Goal: Information Seeking & Learning: Learn about a topic

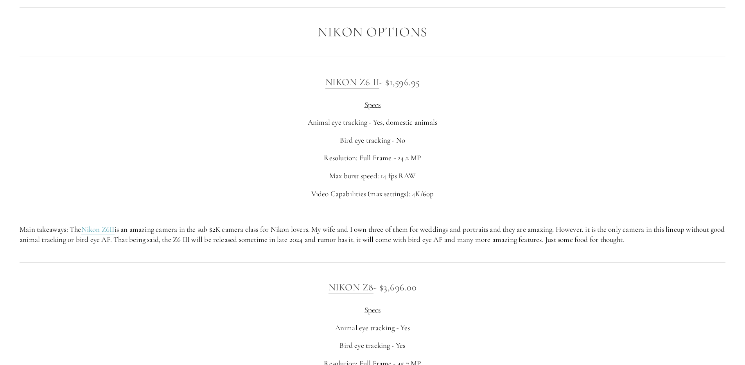
scroll to position [1377, 0]
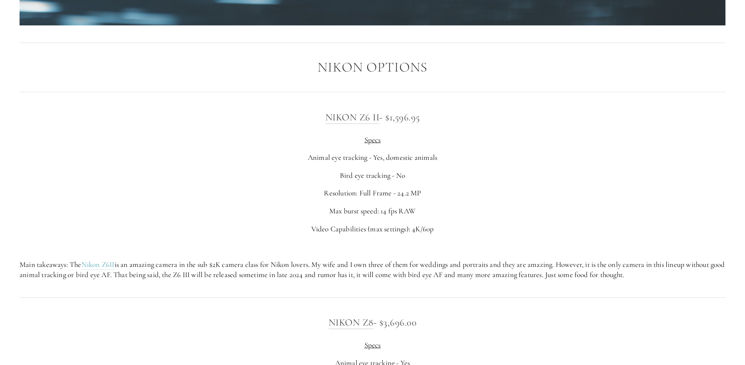
click at [598, 184] on div "Nikon Z6 II - $1,596.95 Specs Animal eye tracking - Yes, domestic animals Bird …" at bounding box center [372, 194] width 705 height 171
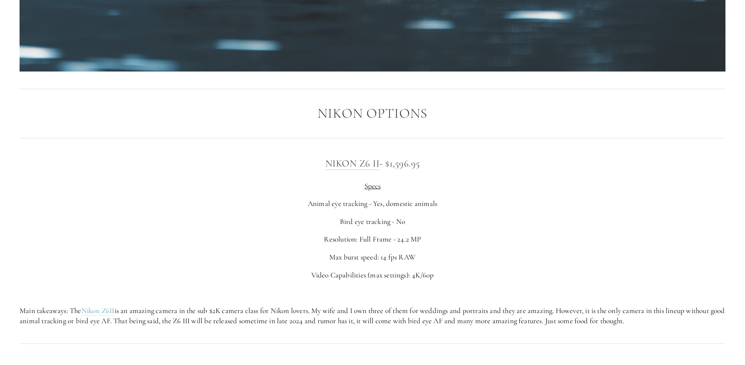
scroll to position [1455, 0]
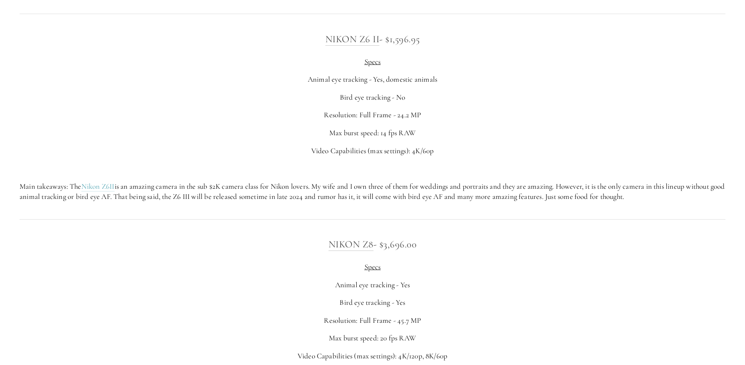
click at [521, 166] on p at bounding box center [372, 168] width 705 height 11
click at [575, 219] on hr at bounding box center [372, 219] width 705 height 0
click at [527, 222] on div at bounding box center [372, 219] width 719 height 21
click at [315, 203] on div "Nikon Z6 II - $1,596.95 Specs Animal eye tracking - Yes, domestic animals Bird …" at bounding box center [372, 117] width 719 height 184
drag, startPoint x: 191, startPoint y: 197, endPoint x: 209, endPoint y: 194, distance: 18.2
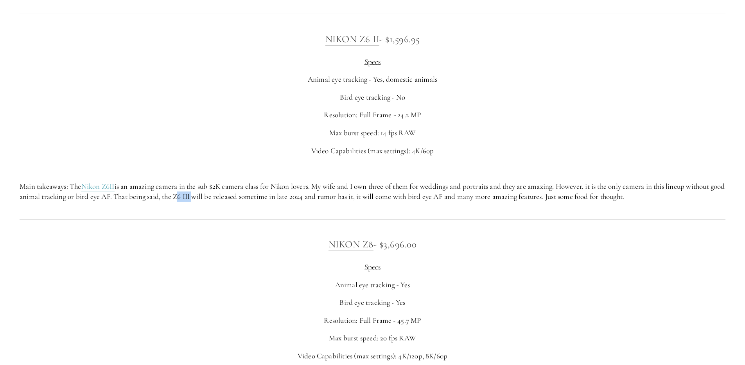
click at [209, 194] on p "Main takeaways: The Nikon Z6II is an amazing camera in the sub $2K camera class…" at bounding box center [372, 191] width 705 height 21
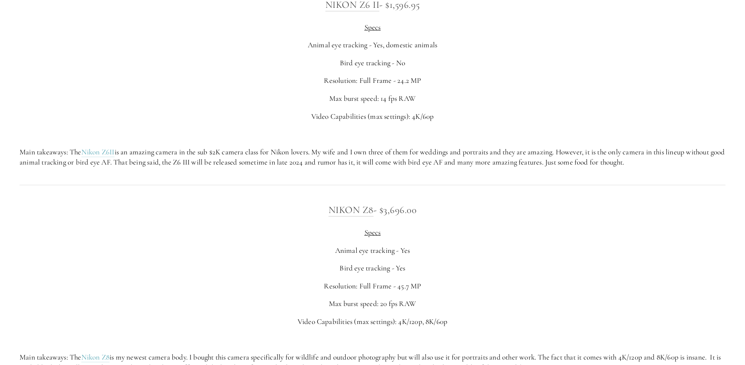
scroll to position [1488, 0]
click at [399, 97] on p "Max burst speed: 14 fps RAW" at bounding box center [372, 100] width 705 height 11
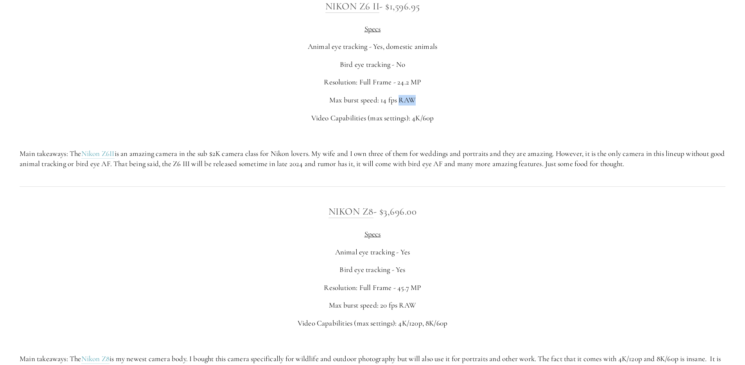
click at [399, 97] on p "Max burst speed: 14 fps RAW" at bounding box center [372, 100] width 705 height 11
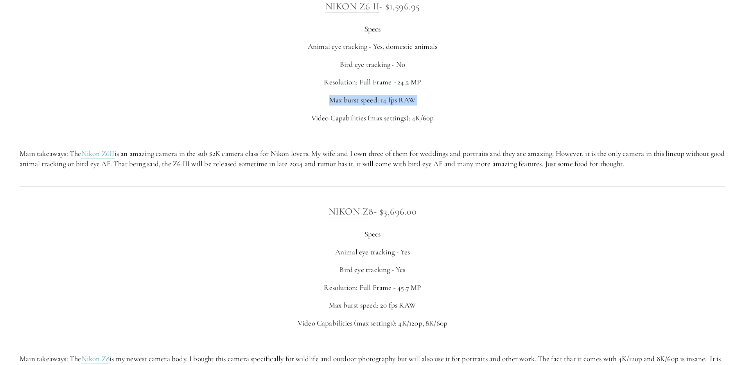
click at [399, 97] on p "Max burst speed: 14 fps RAW" at bounding box center [372, 100] width 705 height 11
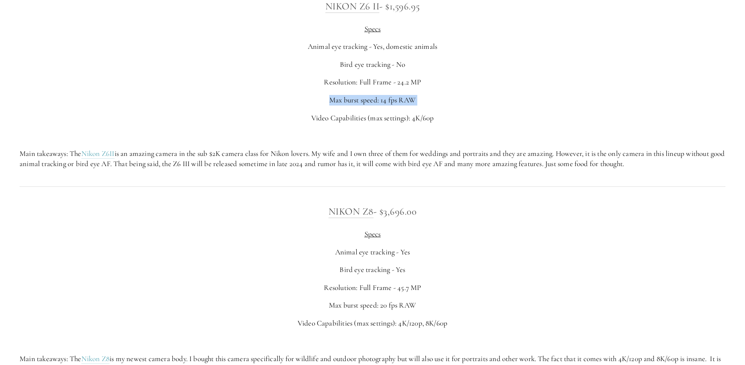
click at [399, 97] on p "Max burst speed: 14 fps RAW" at bounding box center [372, 100] width 705 height 11
drag, startPoint x: 190, startPoint y: 162, endPoint x: 210, endPoint y: 165, distance: 20.2
click at [210, 165] on p "Main takeaways: The Nikon Z6II is an amazing camera in the sub $2K camera class…" at bounding box center [372, 159] width 705 height 21
click at [194, 164] on p "Main takeaways: The Nikon Z6II is an amazing camera in the sub $2K camera class…" at bounding box center [372, 159] width 705 height 21
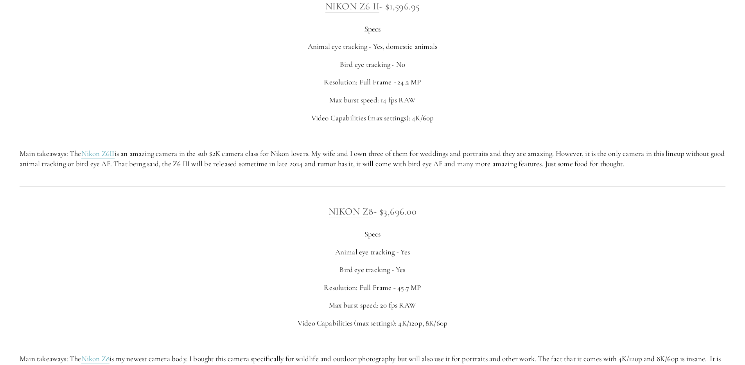
click at [208, 165] on p "Main takeaways: The Nikon Z6II is an amazing camera in the sub $2K camera class…" at bounding box center [372, 159] width 705 height 21
drag, startPoint x: 208, startPoint y: 165, endPoint x: 192, endPoint y: 164, distance: 16.0
click at [192, 164] on p "Main takeaways: The Nikon Z6II is an amazing camera in the sub $2K camera class…" at bounding box center [372, 159] width 705 height 21
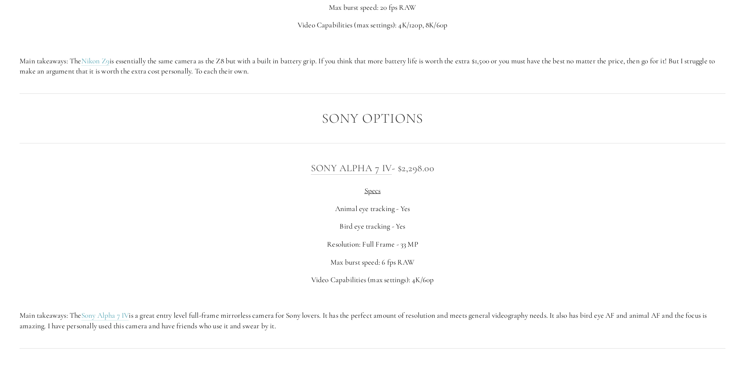
scroll to position [2073, 0]
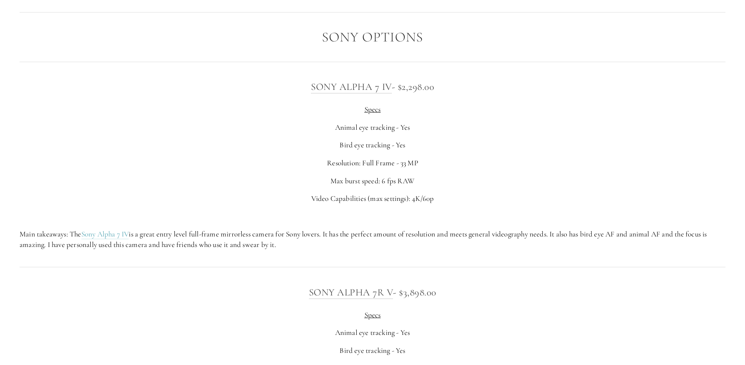
click at [397, 145] on p "Bird eye tracking - Yes" at bounding box center [372, 145] width 705 height 11
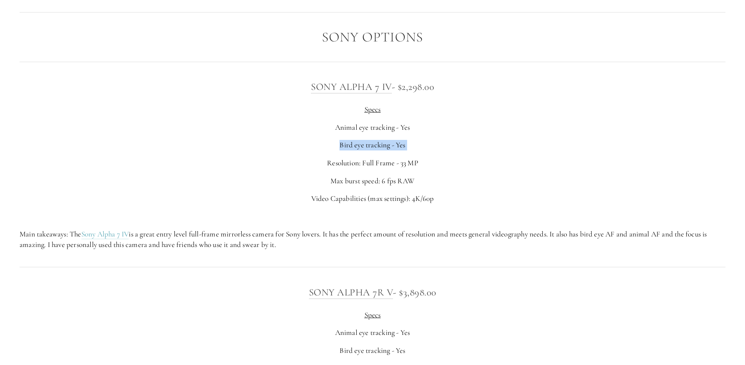
click at [397, 145] on p "Bird eye tracking - Yes" at bounding box center [372, 145] width 705 height 11
click at [210, 236] on p "Main takeaways: The Sony Alpha 7 IV is a great entry level full-frame mirrorles…" at bounding box center [372, 239] width 705 height 21
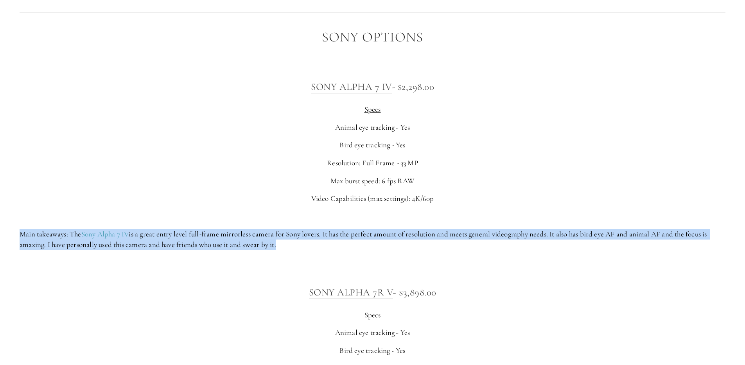
click at [210, 236] on p "Main takeaways: The Sony Alpha 7 IV is a great entry level full-frame mirrorles…" at bounding box center [372, 239] width 705 height 21
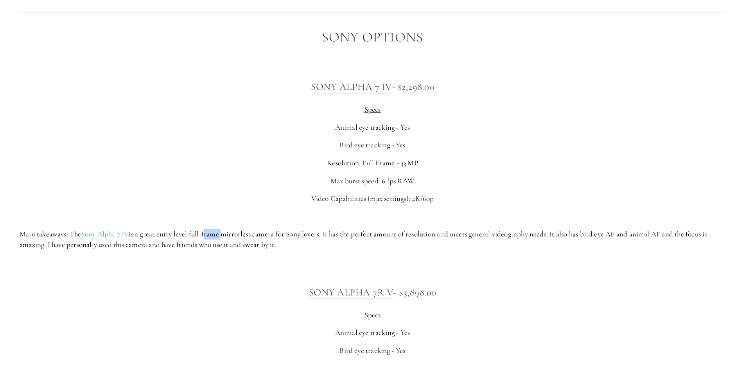
click at [210, 236] on p "Main takeaways: The Sony Alpha 7 IV is a great entry level full-frame mirrorles…" at bounding box center [372, 239] width 705 height 21
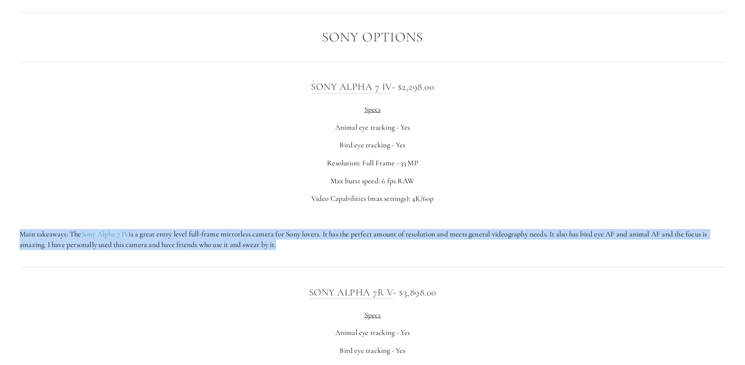
click at [210, 236] on p "Main takeaways: The Sony Alpha 7 IV is a great entry level full-frame mirrorles…" at bounding box center [372, 239] width 705 height 21
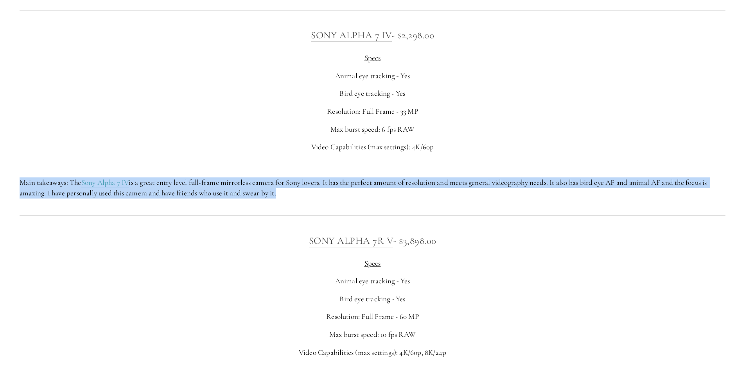
scroll to position [2212, 0]
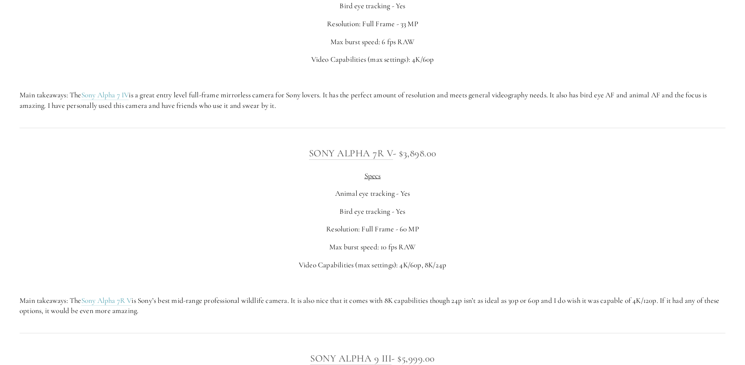
click at [207, 299] on p "Main takeaways: The Sony Alpha 7R V is Sony’s best mid-range professional wildl…" at bounding box center [372, 305] width 705 height 21
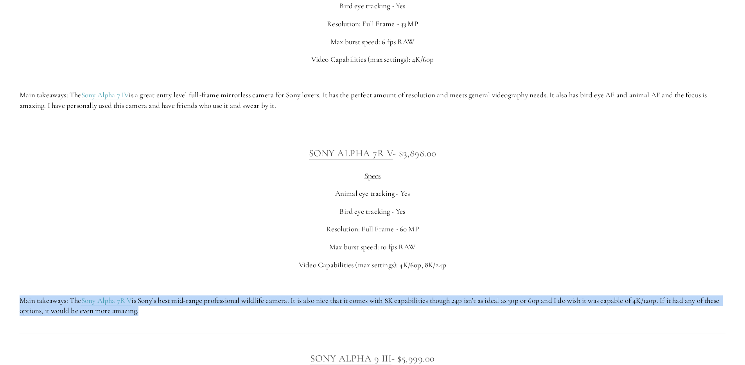
click at [207, 299] on p "Main takeaways: The Sony Alpha 7R V is Sony’s best mid-range professional wildl…" at bounding box center [372, 305] width 705 height 21
click at [213, 295] on p "Main takeaways: The Sony Alpha 7R V is Sony’s best mid-range professional wildl…" at bounding box center [372, 305] width 705 height 21
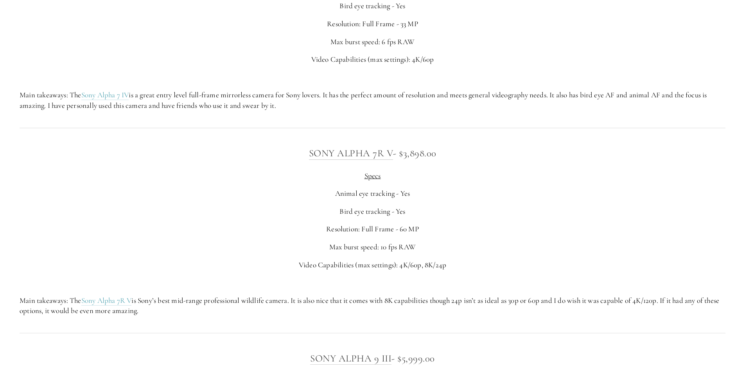
click at [213, 295] on p "Main takeaways: The Sony Alpha 7R V is Sony’s best mid-range professional wildl…" at bounding box center [372, 305] width 705 height 21
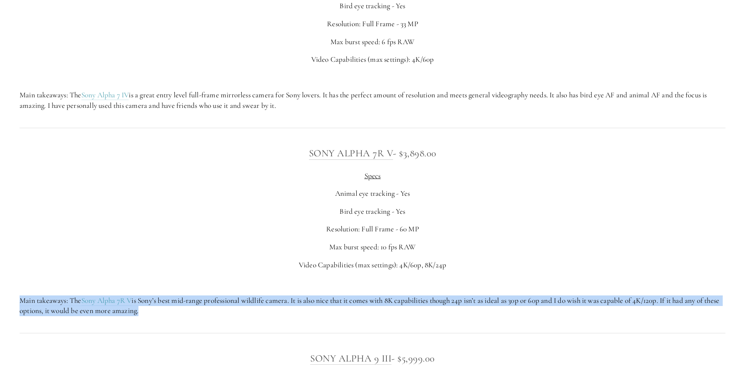
click at [213, 295] on p "Main takeaways: The Sony Alpha 7R V is Sony’s best mid-range professional wildl…" at bounding box center [372, 305] width 705 height 21
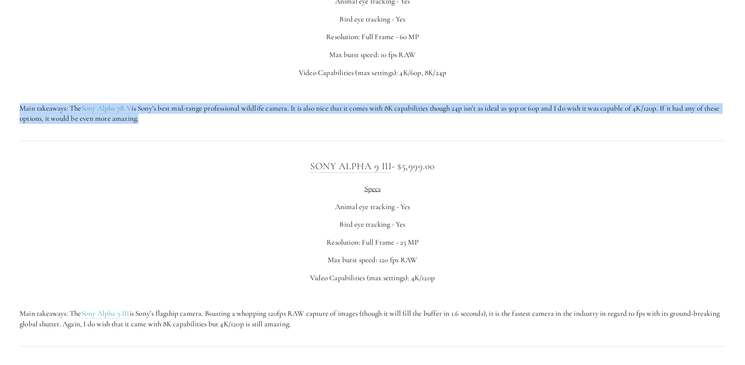
scroll to position [2441, 0]
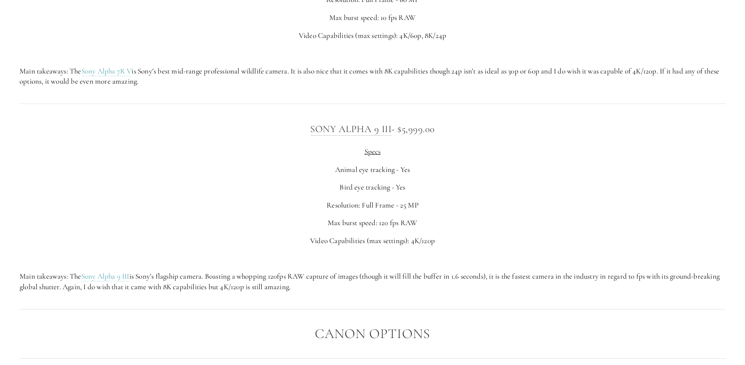
click at [270, 276] on p "Main takeaways: The Sony Alpha 9 III is Sony’s flagship camera. Boasting a whop…" at bounding box center [372, 281] width 705 height 21
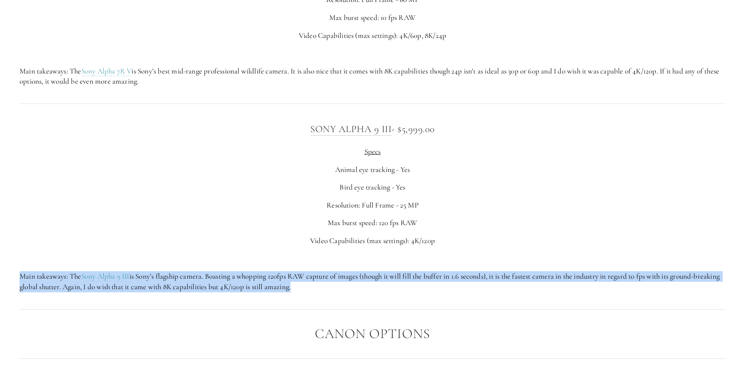
click at [270, 276] on p "Main takeaways: The Sony Alpha 9 III is Sony’s flagship camera. Boasting a whop…" at bounding box center [372, 281] width 705 height 21
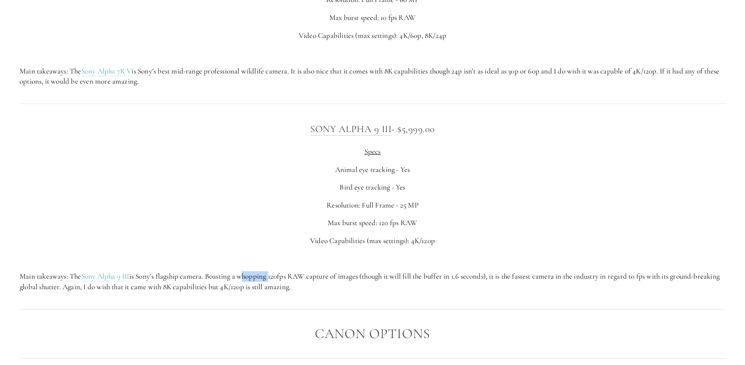
click at [270, 276] on p "Main takeaways: The Sony Alpha 9 III is Sony’s flagship camera. Boasting a whop…" at bounding box center [372, 281] width 705 height 21
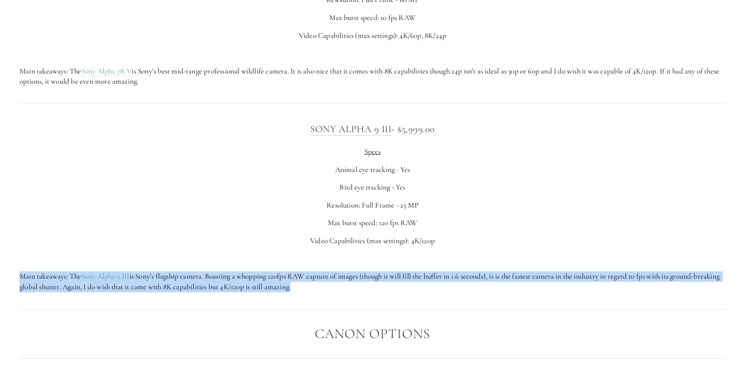
click at [270, 276] on p "Main takeaways: The Sony Alpha 9 III is Sony’s flagship camera. Boasting a whop…" at bounding box center [372, 281] width 705 height 21
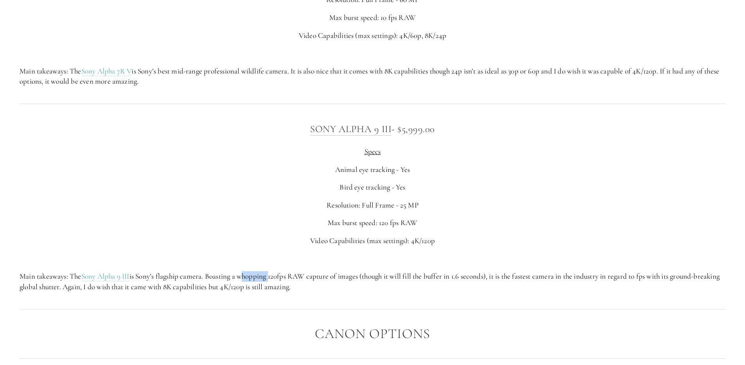
click at [270, 276] on p "Main takeaways: The Sony Alpha 9 III is Sony’s flagship camera. Boasting a whop…" at bounding box center [372, 281] width 705 height 21
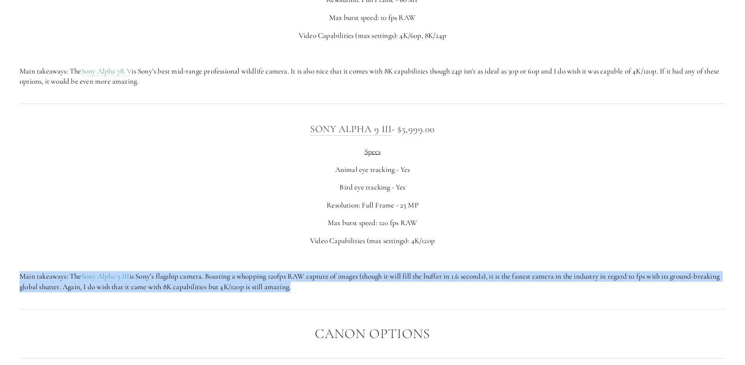
click at [270, 276] on p "Main takeaways: The Sony Alpha 9 III is Sony’s flagship camera. Boasting a whop…" at bounding box center [372, 281] width 705 height 21
click at [430, 272] on p "Main takeaways: The Sony Alpha 9 III is Sony’s flagship camera. Boasting a whop…" at bounding box center [372, 281] width 705 height 21
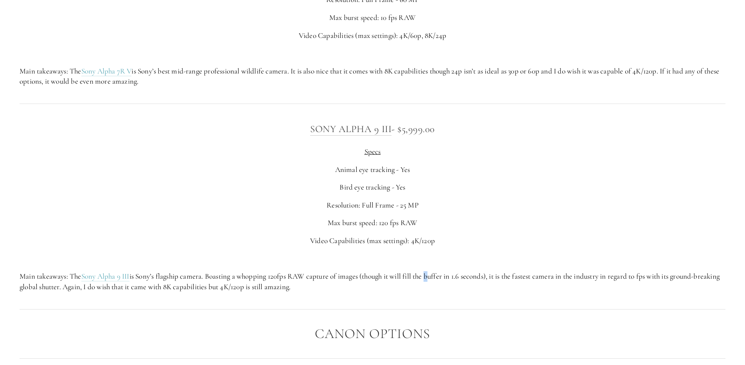
click at [430, 272] on p "Main takeaways: The Sony Alpha 9 III is Sony’s flagship camera. Boasting a whop…" at bounding box center [372, 281] width 705 height 21
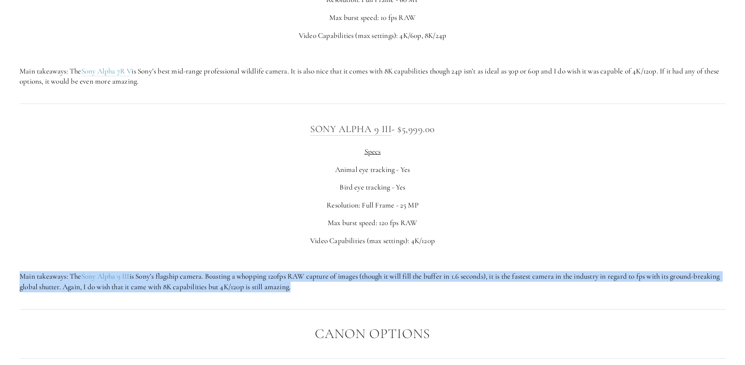
click at [430, 272] on p "Main takeaways: The Sony Alpha 9 III is Sony’s flagship camera. Boasting a whop…" at bounding box center [372, 281] width 705 height 21
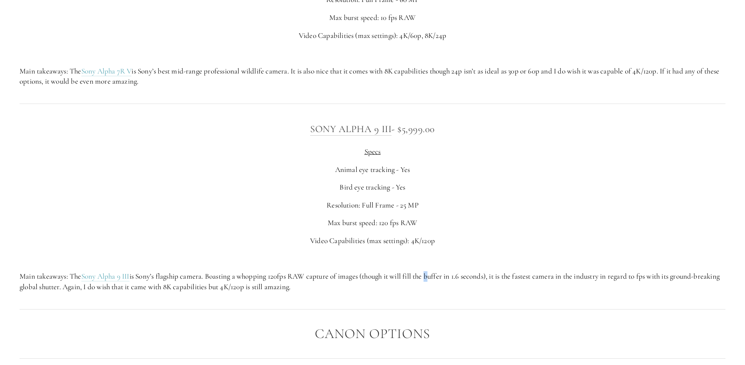
click at [430, 272] on p "Main takeaways: The Sony Alpha 9 III is Sony’s flagship camera. Boasting a whop…" at bounding box center [372, 281] width 705 height 21
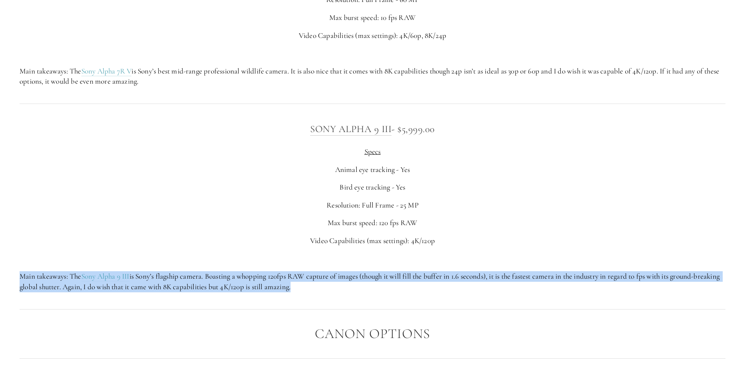
click at [430, 272] on p "Main takeaways: The Sony Alpha 9 III is Sony’s flagship camera. Boasting a whop…" at bounding box center [372, 281] width 705 height 21
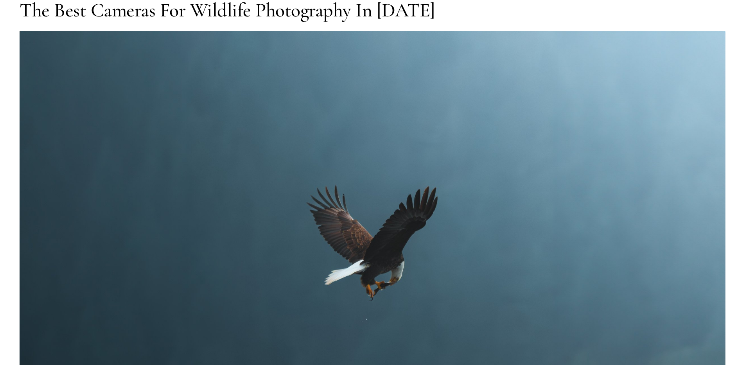
scroll to position [0, 0]
